Goal: Transaction & Acquisition: Download file/media

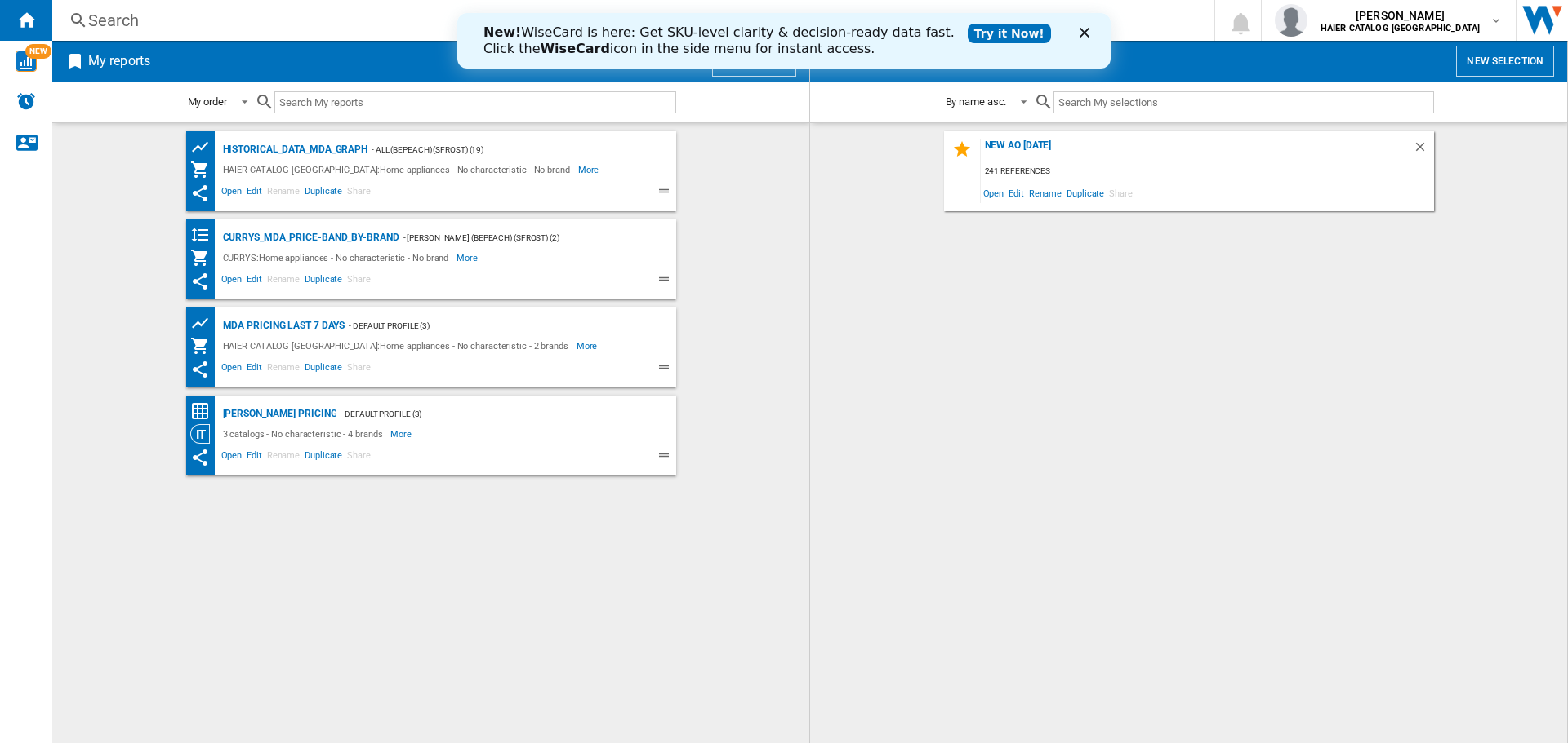
click at [958, 378] on div "New AO [DATE] 241 references Open Edit Rename Duplicate Share" at bounding box center [1189, 433] width 725 height 604
click at [989, 201] on span "Open" at bounding box center [994, 193] width 26 height 22
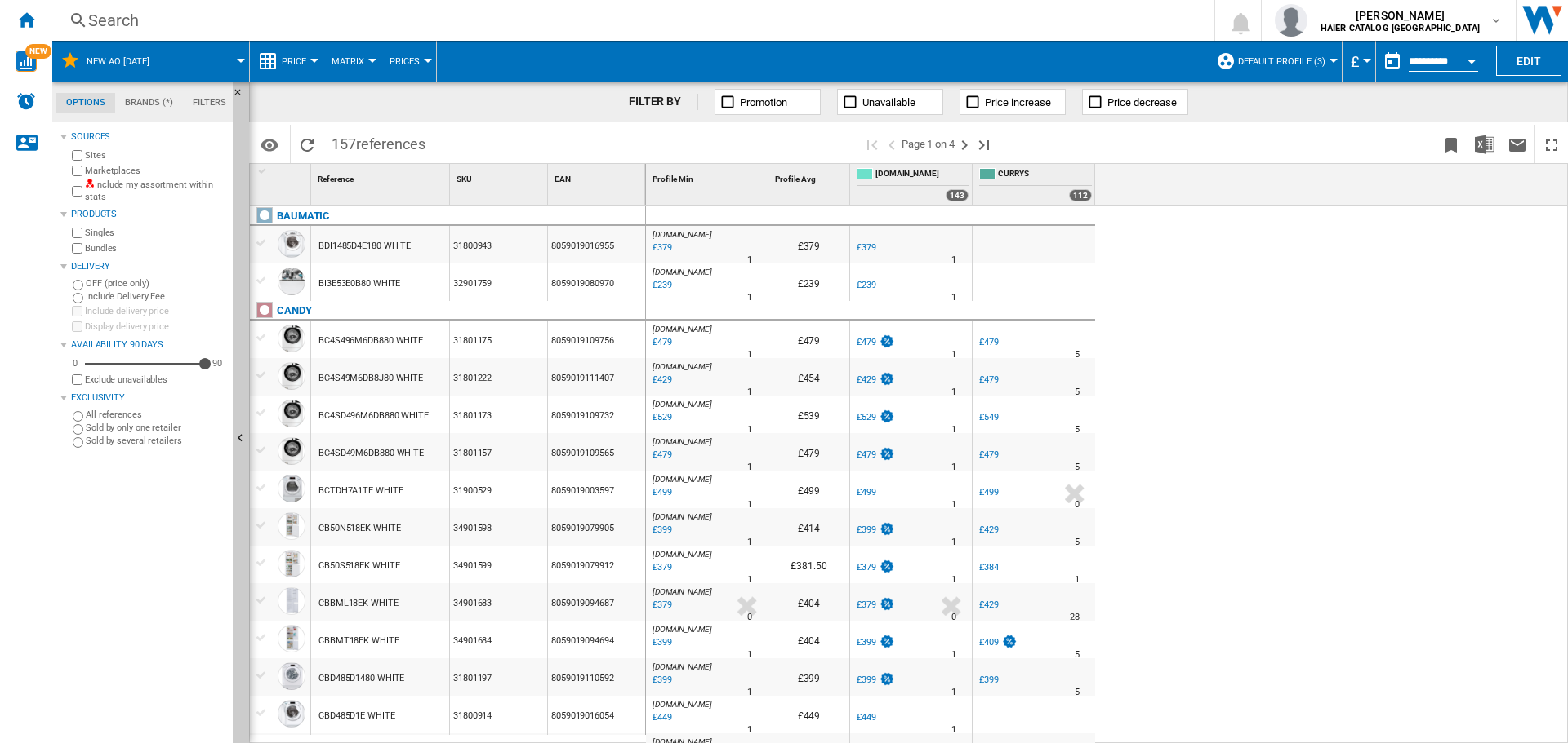
click at [1412, 64] on input "**********" at bounding box center [1442, 63] width 69 height 15
click at [1391, 64] on button "button" at bounding box center [1392, 61] width 32 height 32
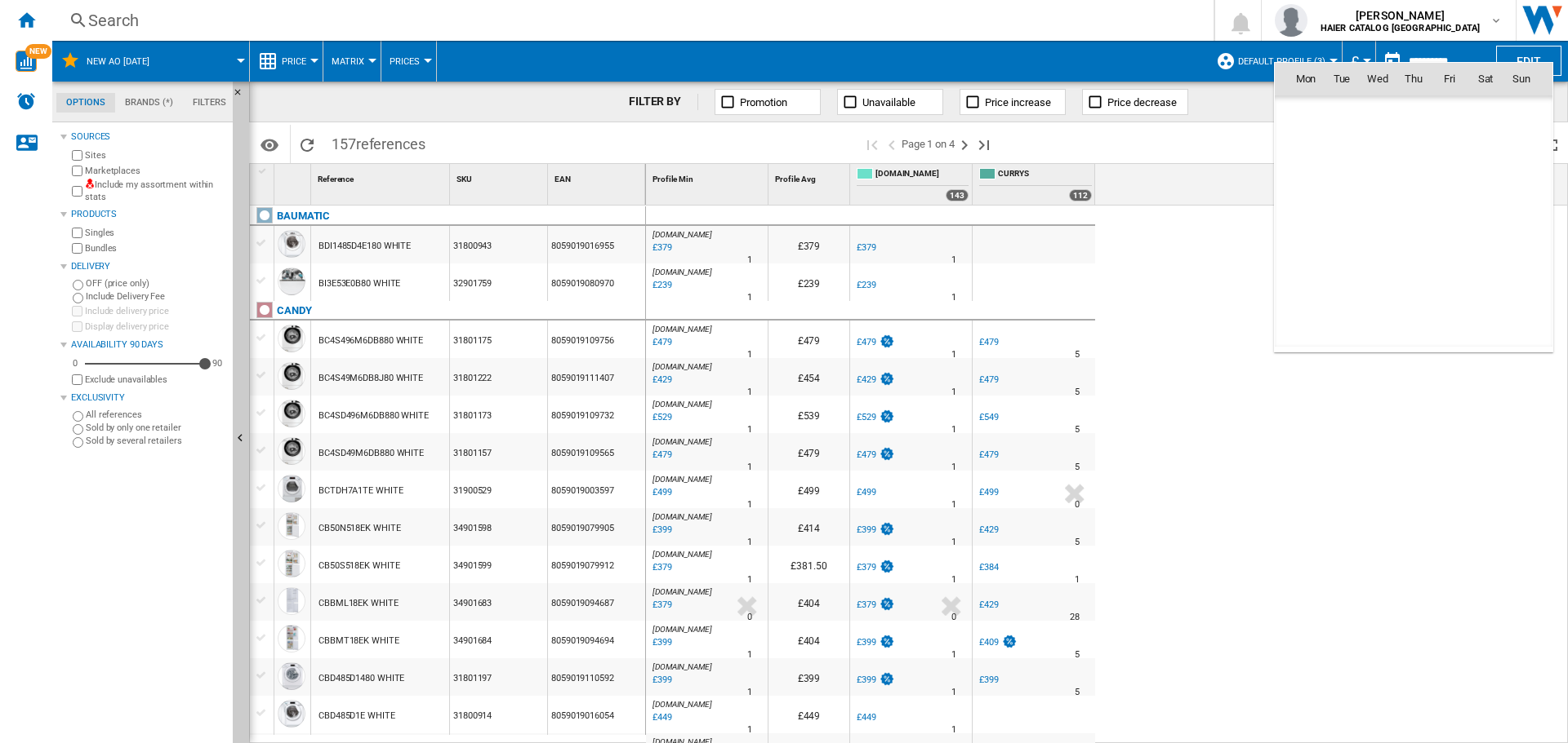
scroll to position [7784, 0]
click at [1412, 253] on span "25" at bounding box center [1413, 258] width 32 height 32
type input "**********"
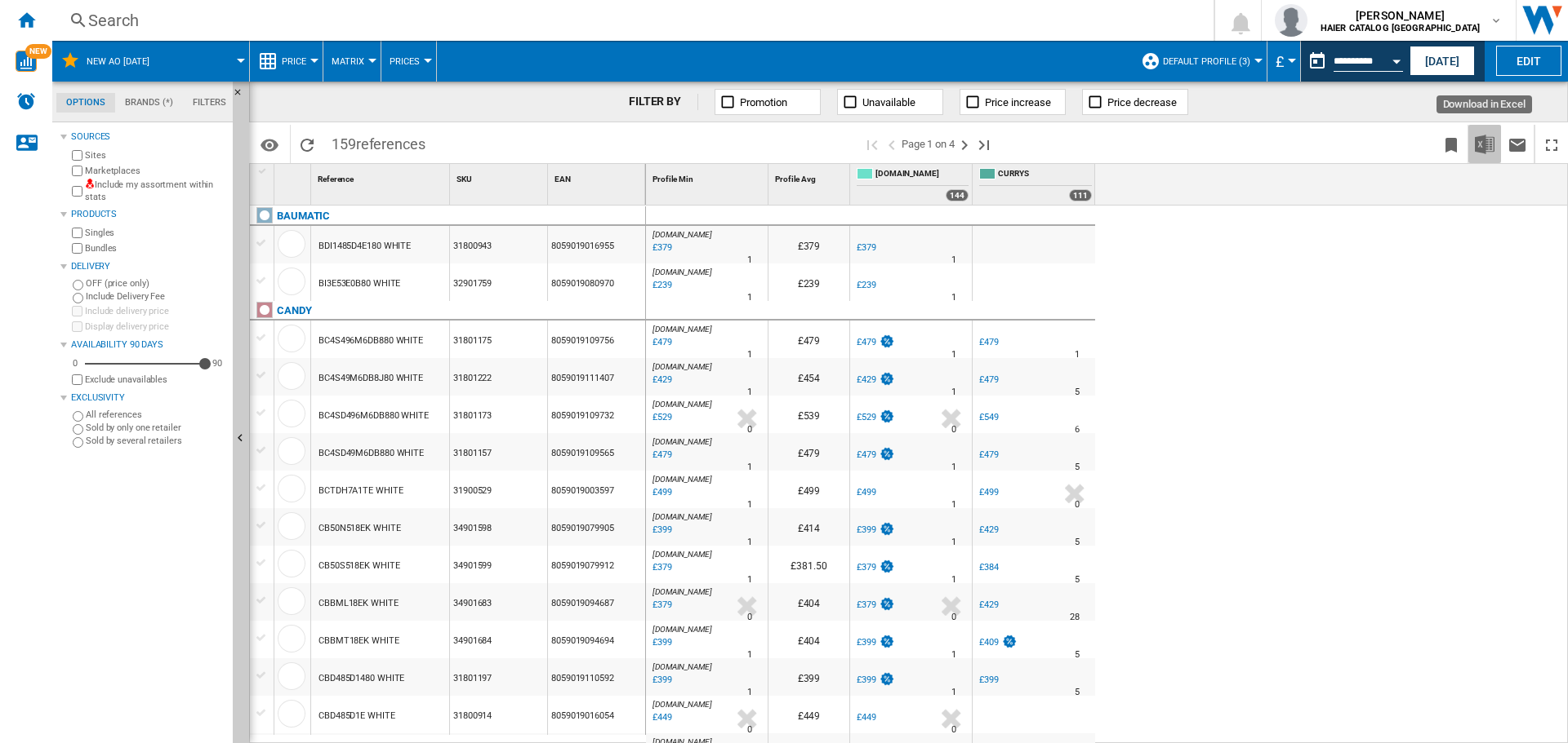
click at [1477, 154] on img "Download in Excel" at bounding box center [1484, 144] width 20 height 20
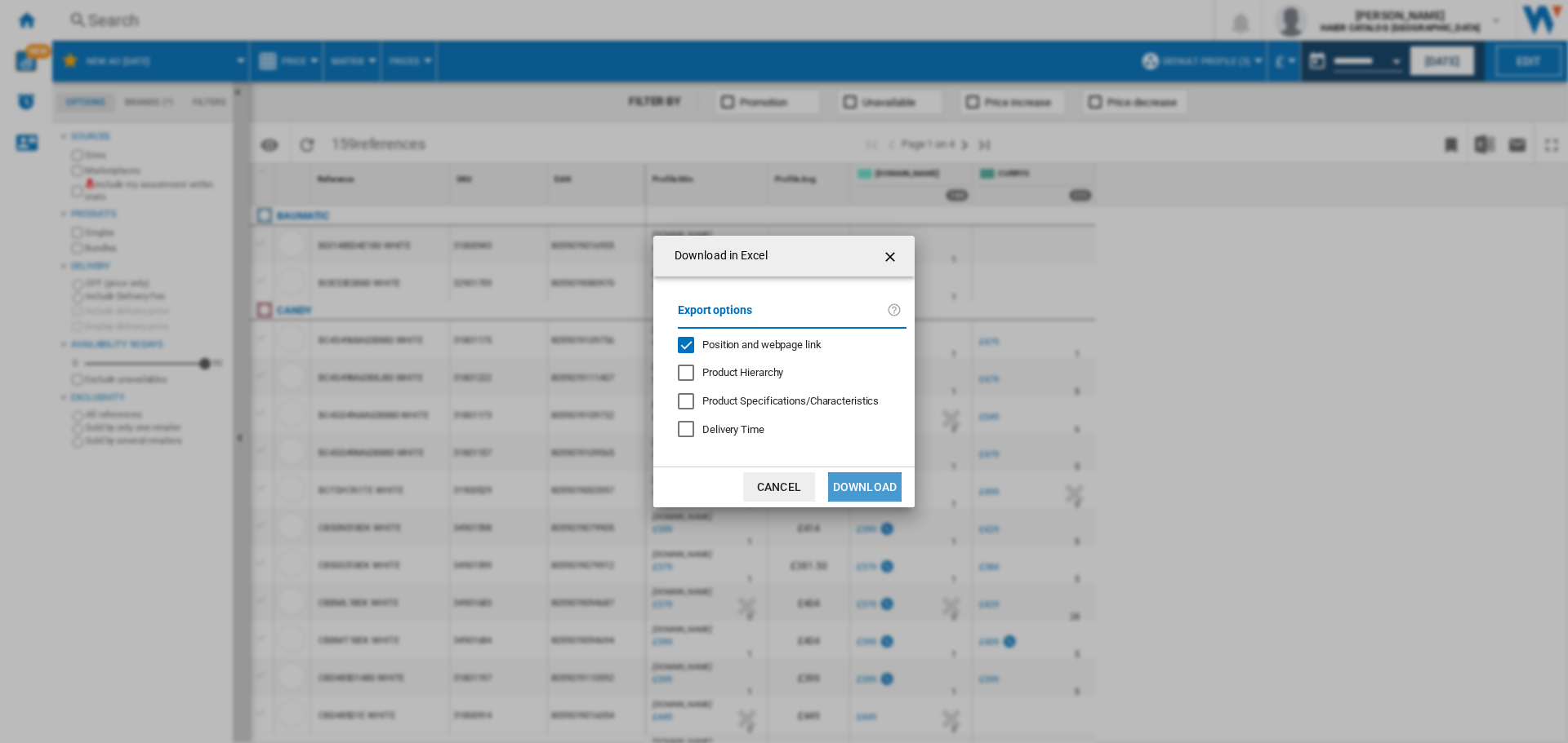
click at [883, 487] on button "Download" at bounding box center [865, 487] width 73 height 29
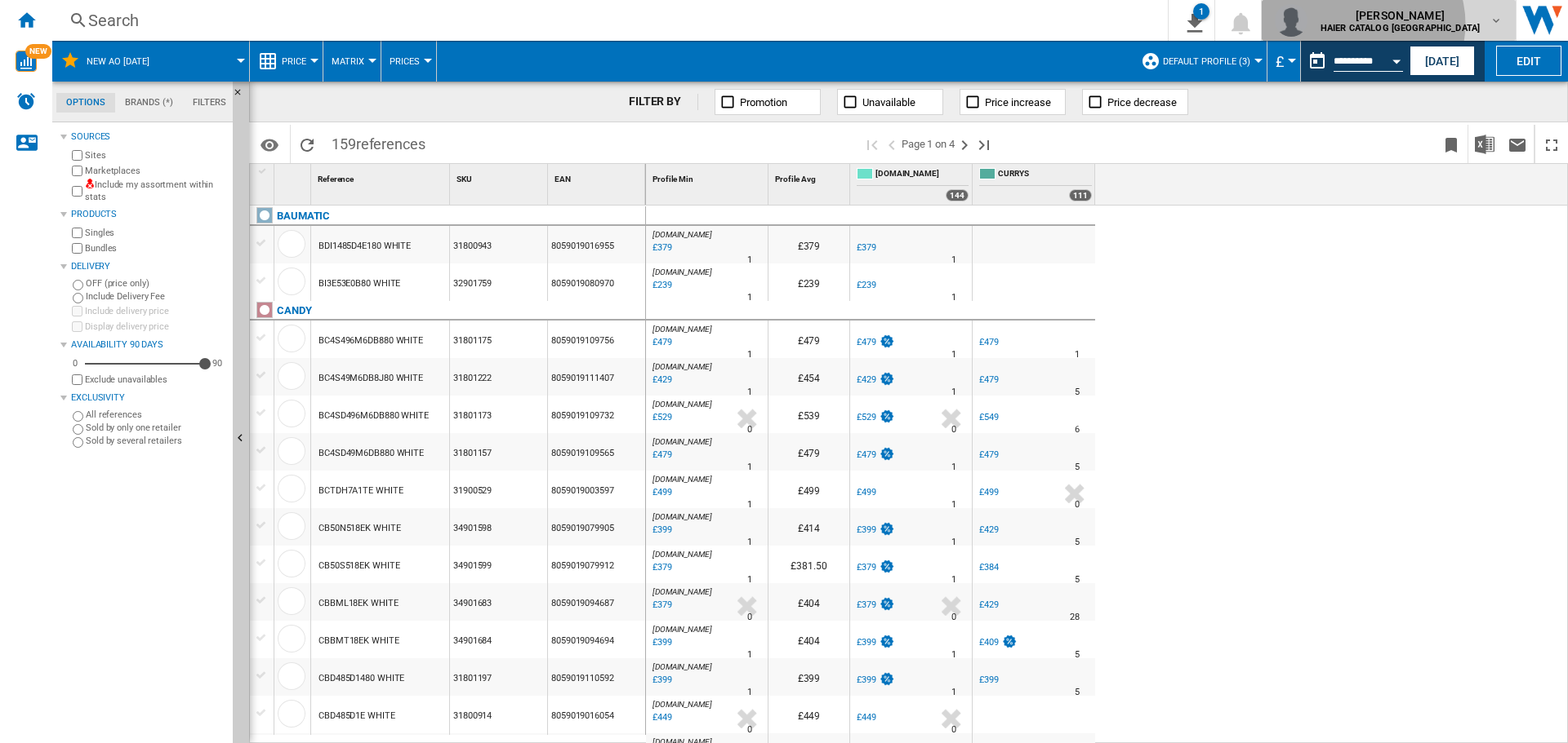
click at [1436, 24] on b "HAIER CATALOG [GEOGRAPHIC_DATA]" at bounding box center [1400, 28] width 159 height 10
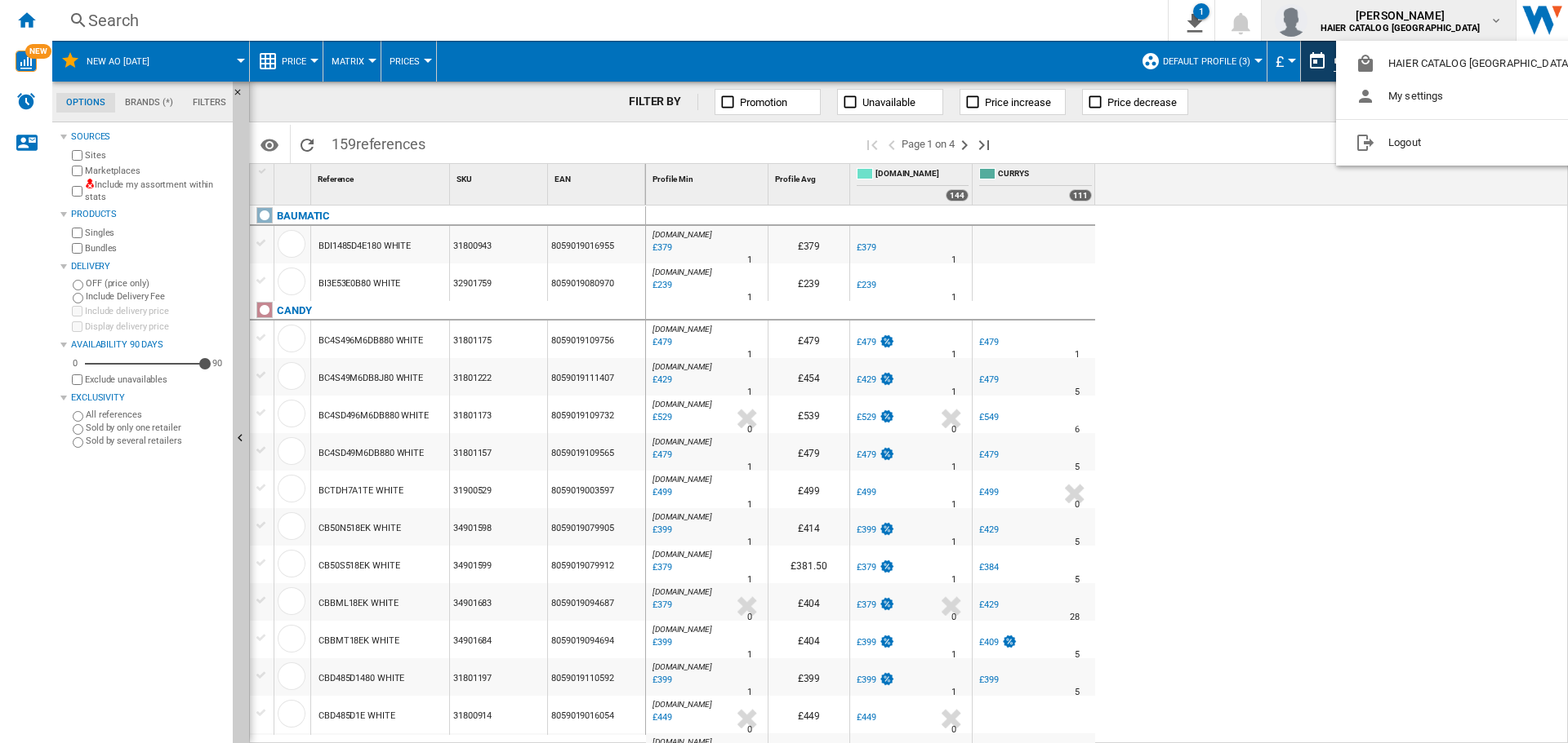
click at [1303, 412] on md-backdrop at bounding box center [784, 372] width 1568 height 743
